Goal: Task Accomplishment & Management: Manage account settings

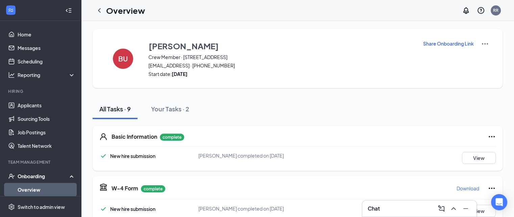
click at [487, 44] on img at bounding box center [485, 44] width 8 height 8
click at [480, 60] on li "View details" at bounding box center [484, 56] width 34 height 11
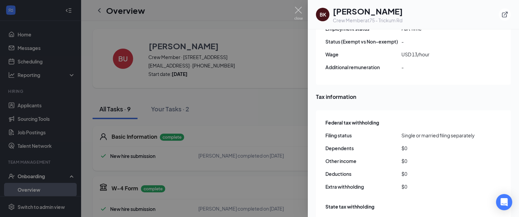
scroll to position [507, 0]
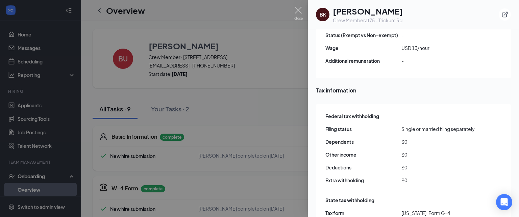
click at [222, 31] on div at bounding box center [259, 108] width 519 height 217
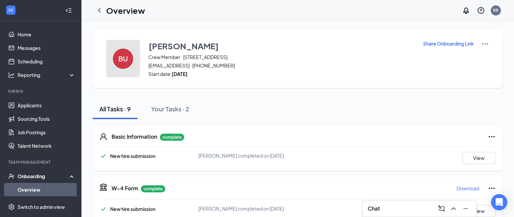
click at [128, 56] on div "BU" at bounding box center [123, 59] width 20 height 20
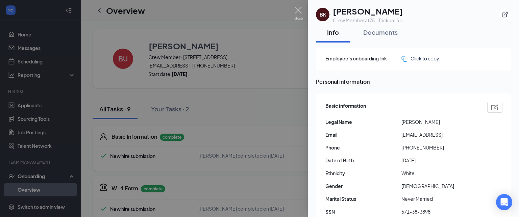
scroll to position [0, 0]
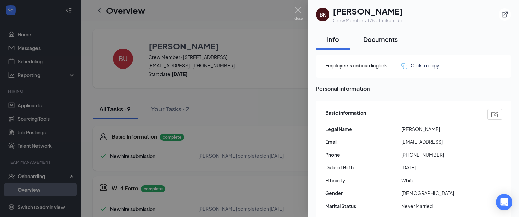
click at [377, 42] on div "Documents" at bounding box center [380, 39] width 34 height 8
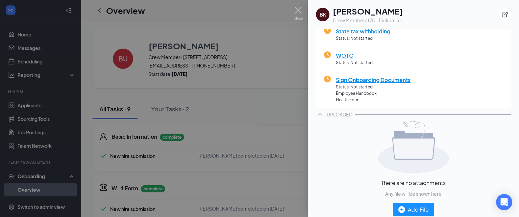
scroll to position [147, 0]
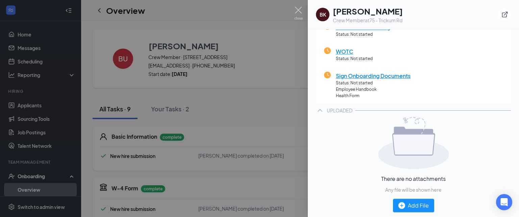
drag, startPoint x: 262, startPoint y: 48, endPoint x: 205, endPoint y: 54, distance: 57.7
click at [205, 55] on div at bounding box center [259, 108] width 519 height 217
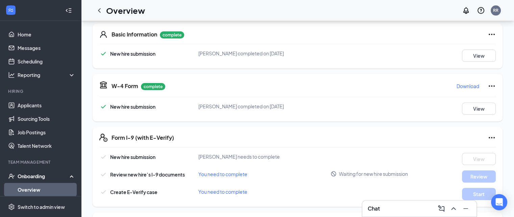
scroll to position [99, 0]
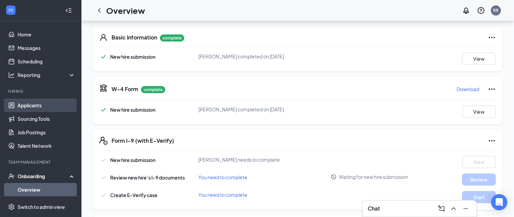
click at [54, 103] on link "Applicants" at bounding box center [47, 106] width 58 height 14
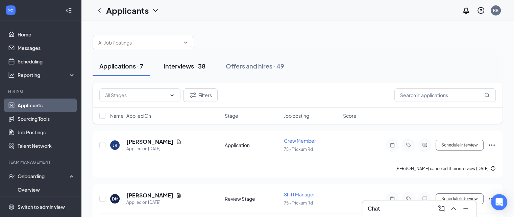
click at [193, 65] on div "Interviews · 38" at bounding box center [185, 66] width 42 height 8
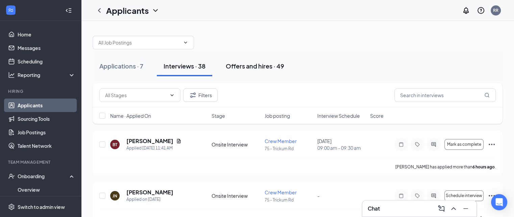
click at [254, 68] on div "Offers and hires · 49" at bounding box center [255, 66] width 58 height 8
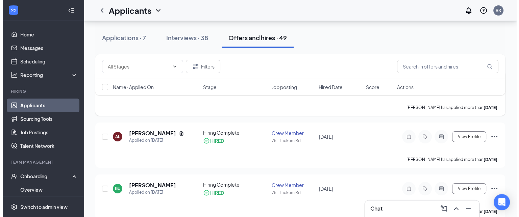
scroll to position [68, 0]
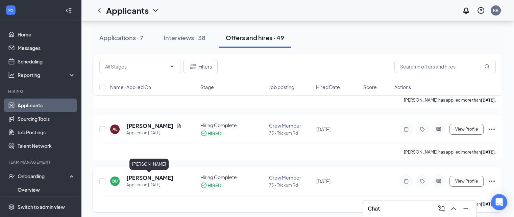
click at [161, 178] on h5 "[PERSON_NAME]" at bounding box center [149, 177] width 47 height 7
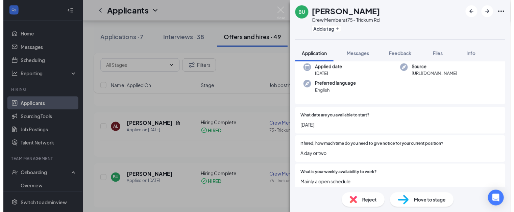
scroll to position [49, 0]
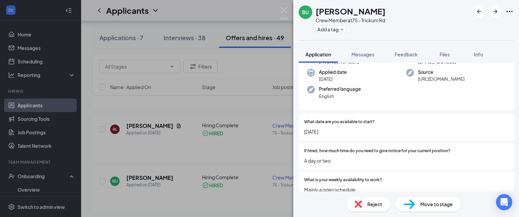
click at [221, 100] on div "BU [PERSON_NAME] Crew Member at [STREET_ADDRESS] Add a tag Application Messages…" at bounding box center [259, 108] width 519 height 217
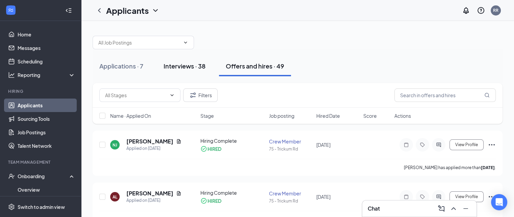
click at [169, 65] on div "Interviews · 38" at bounding box center [185, 66] width 42 height 8
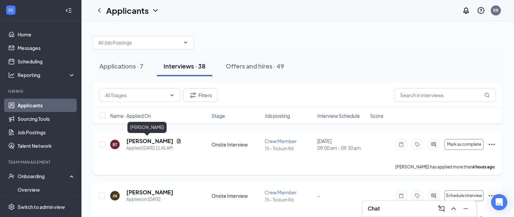
click at [150, 142] on h5 "[PERSON_NAME]" at bounding box center [149, 141] width 47 height 7
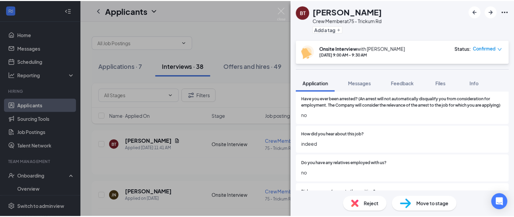
scroll to position [473, 0]
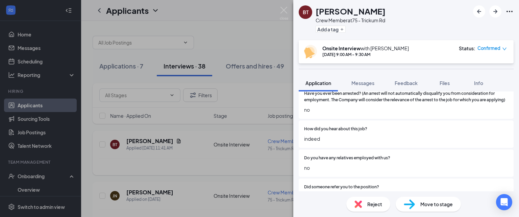
drag, startPoint x: 266, startPoint y: 23, endPoint x: 242, endPoint y: 160, distance: 139.6
click at [266, 23] on div "BT [PERSON_NAME] Crew Member at [STREET_ADDRESS] Add a tag Onsite Interview wit…" at bounding box center [259, 108] width 519 height 217
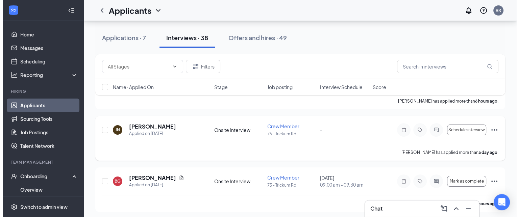
scroll to position [68, 0]
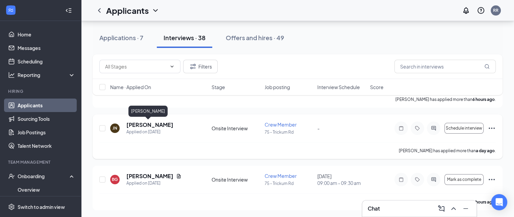
click at [151, 123] on h5 "[PERSON_NAME]" at bounding box center [149, 124] width 47 height 7
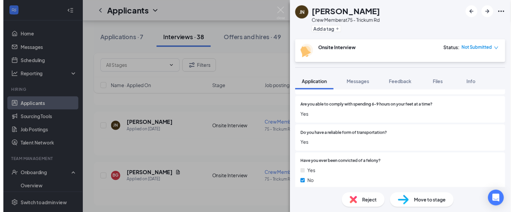
scroll to position [372, 0]
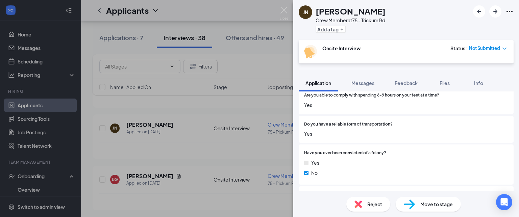
click at [264, 151] on div "JN [PERSON_NAME] Crew Member at [STREET_ADDRESS] Add a tag Onsite Interview Sta…" at bounding box center [259, 108] width 519 height 217
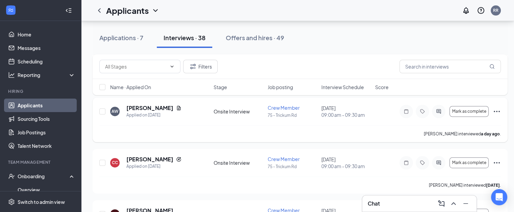
scroll to position [270, 0]
